Goal: Find specific page/section: Find specific page/section

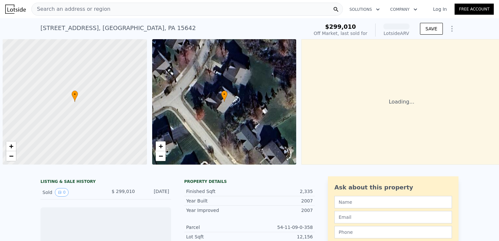
scroll to position [0, 3]
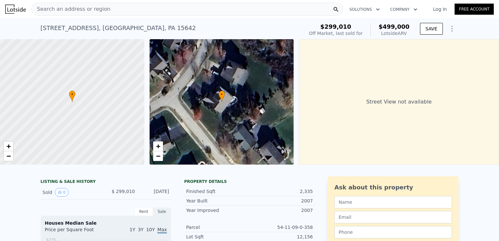
click at [129, 7] on div "Search an address or region" at bounding box center [187, 9] width 312 height 13
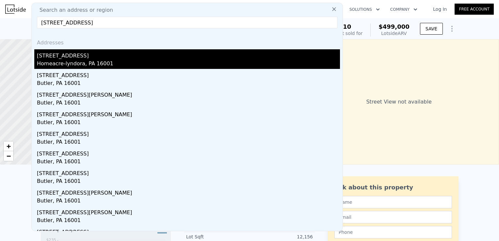
type input "[STREET_ADDRESS]"
click at [69, 59] on div "[STREET_ADDRESS]" at bounding box center [188, 54] width 303 height 10
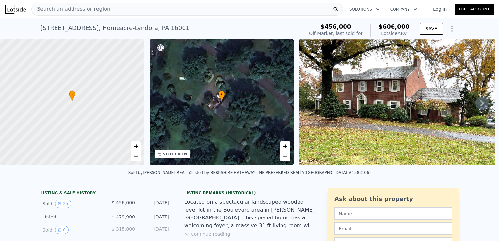
click at [207, 9] on div "Search an address or region" at bounding box center [187, 9] width 312 height 13
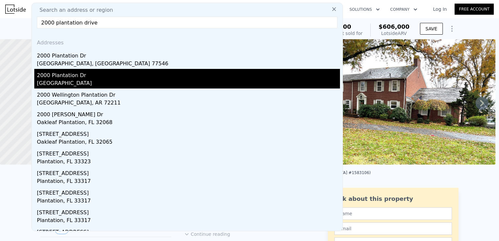
type input "2000 plantation drive"
click at [68, 79] on div "2000 Plantation Dr" at bounding box center [188, 74] width 303 height 10
